Goal: Subscribe to service/newsletter

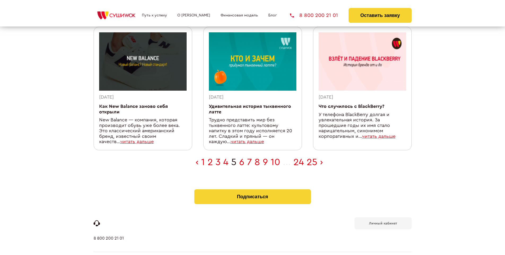
scroll to position [163, 0]
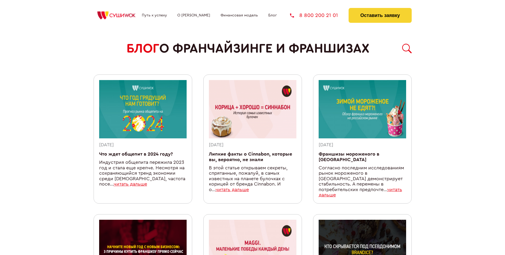
scroll to position [467, 0]
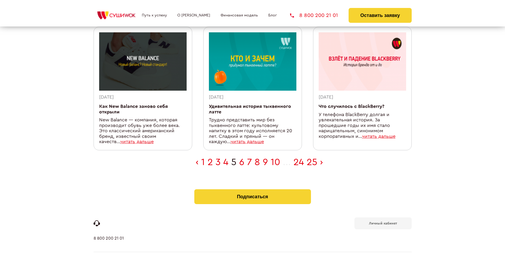
click at [383, 222] on b "Личный кабинет" at bounding box center [383, 223] width 28 height 3
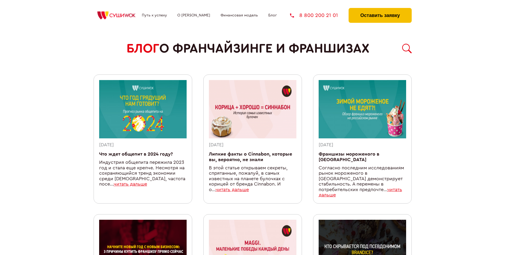
click at [380, 9] on button "Оставить заявку" at bounding box center [380, 15] width 63 height 15
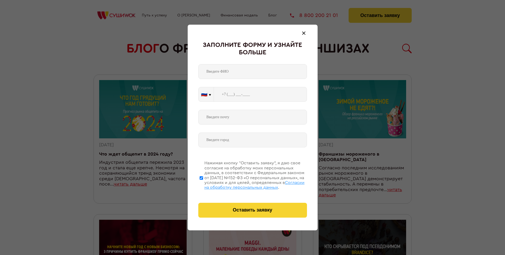
click at [246, 184] on span "Согласии на обработку персональных данных" at bounding box center [254, 185] width 100 height 9
click at [203, 184] on input "Нажимая кнопку “Оставить заявку”, я даю свое согласие на обработку моих персона…" at bounding box center [201, 178] width 3 height 42
checkbox input "false"
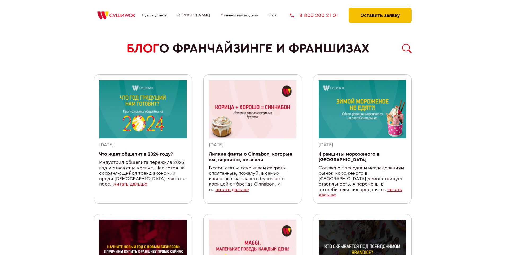
click at [380, 9] on button "Оставить заявку" at bounding box center [380, 15] width 63 height 15
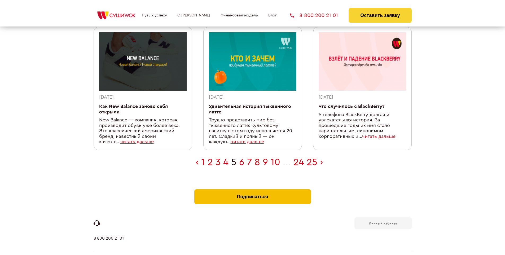
click at [252, 189] on button "Подписаться" at bounding box center [252, 196] width 117 height 15
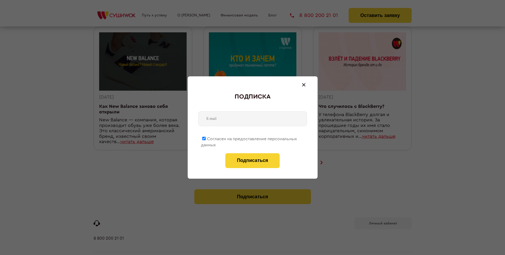
click at [249, 138] on span "Согласен на предоставление персональных данных" at bounding box center [249, 142] width 96 height 10
click at [206, 138] on input "Согласен на предоставление персональных данных" at bounding box center [203, 138] width 3 height 3
checkbox input "false"
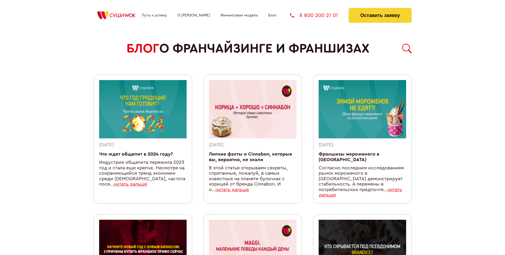
scroll to position [467, 0]
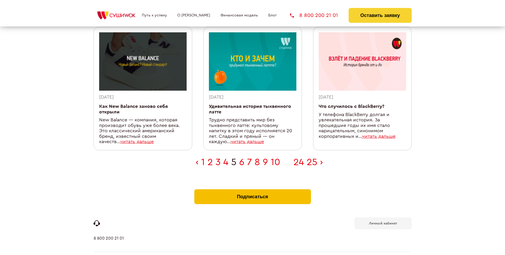
click at [252, 189] on button "Подписаться" at bounding box center [252, 196] width 117 height 15
